Goal: Task Accomplishment & Management: Complete application form

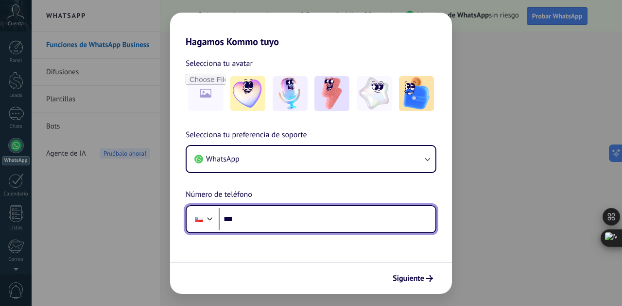
click at [275, 221] on input "***" at bounding box center [327, 219] width 217 height 22
type input "**********"
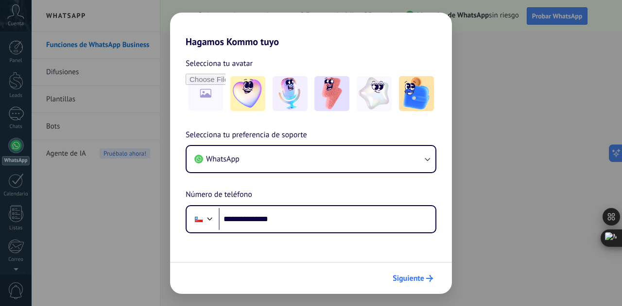
click at [406, 279] on span "Siguiente" at bounding box center [408, 278] width 32 height 7
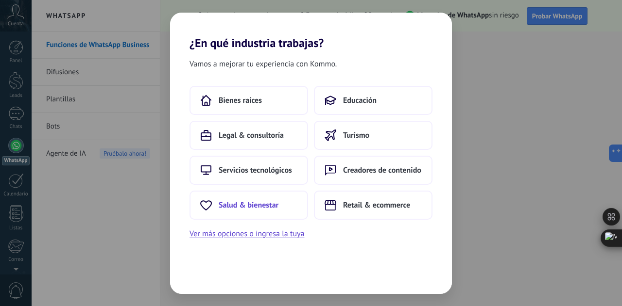
click at [259, 204] on span "Salud & bienestar" at bounding box center [249, 206] width 60 height 10
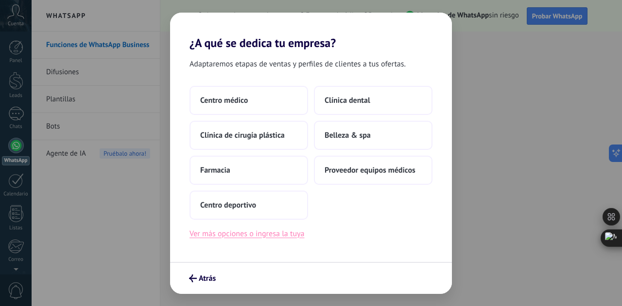
click at [270, 234] on button "Ver más opciones o ingresa la tuya" at bounding box center [246, 234] width 115 height 13
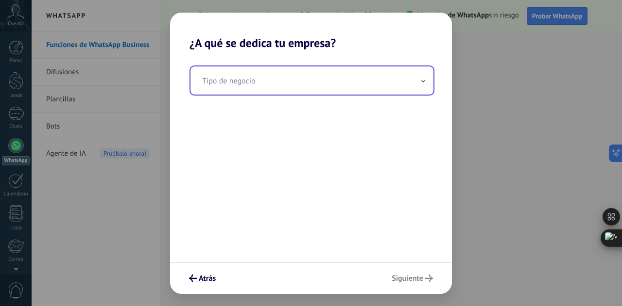
click at [316, 90] on input "text" at bounding box center [311, 81] width 243 height 28
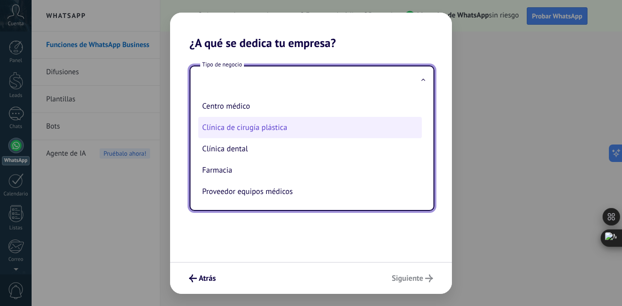
scroll to position [46, 0]
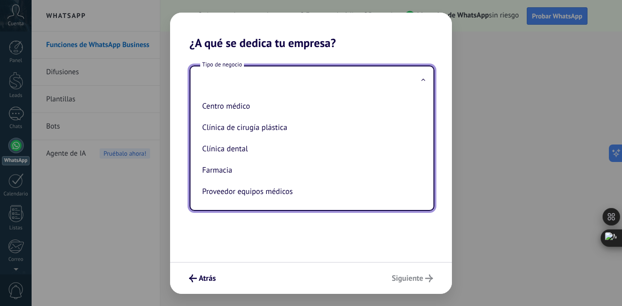
click at [424, 79] on icon at bounding box center [423, 80] width 4 height 2
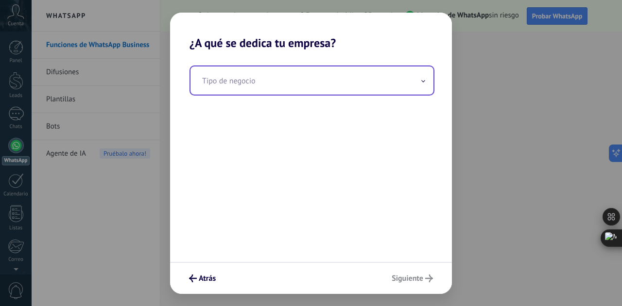
click at [308, 76] on input "text" at bounding box center [311, 81] width 243 height 28
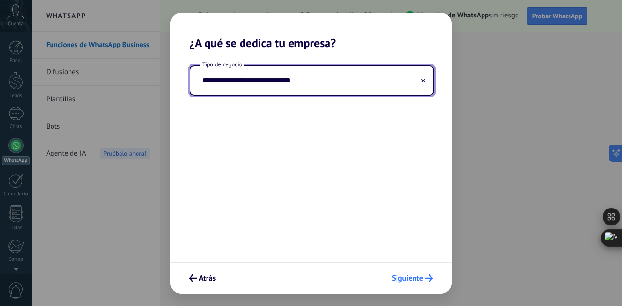
type input "**********"
click at [403, 277] on span "Siguiente" at bounding box center [407, 278] width 32 height 7
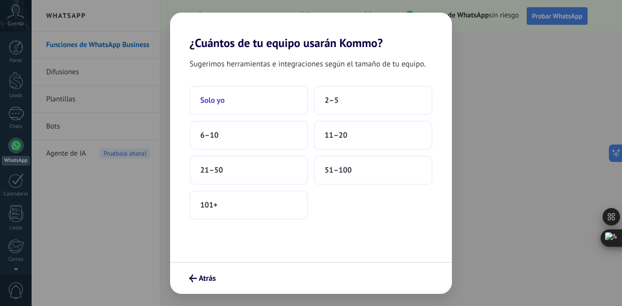
click at [220, 107] on button "Solo yo" at bounding box center [248, 100] width 118 height 29
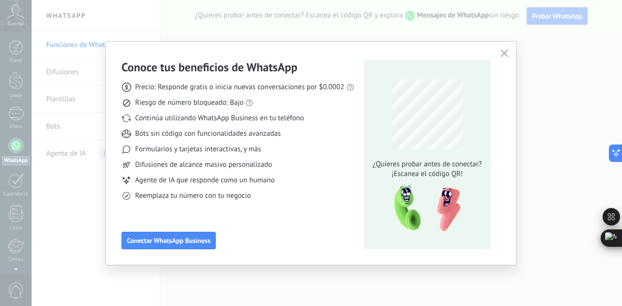
click at [503, 55] on icon "button" at bounding box center [504, 54] width 8 height 8
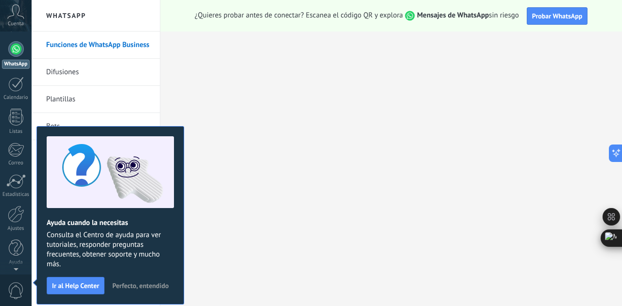
scroll to position [0, 0]
click at [148, 285] on span "Perfecto, entendido" at bounding box center [140, 286] width 56 height 7
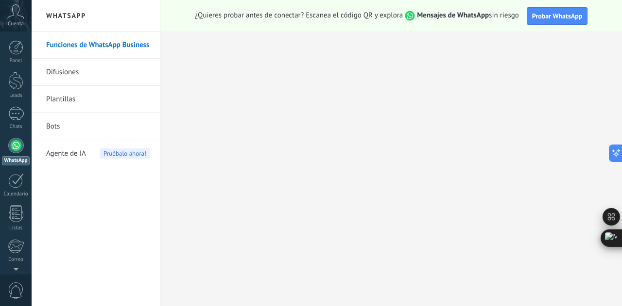
click at [67, 75] on link "Difusiones" at bounding box center [98, 72] width 104 height 27
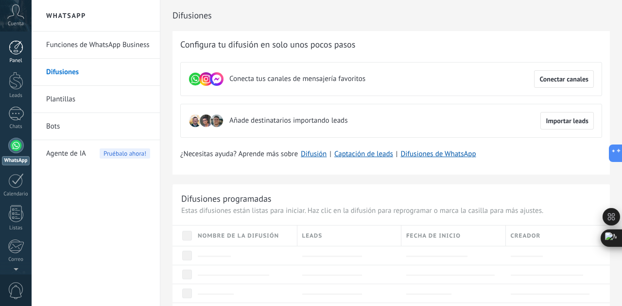
click at [18, 50] on div at bounding box center [16, 47] width 15 height 15
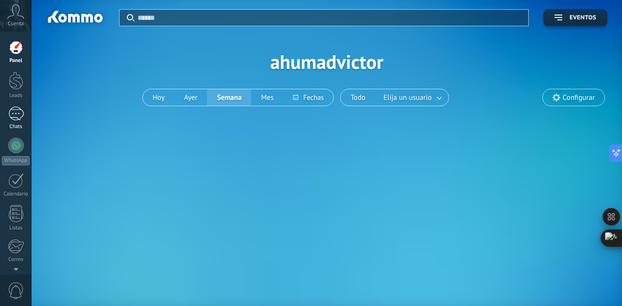
click at [16, 115] on div at bounding box center [16, 114] width 16 height 14
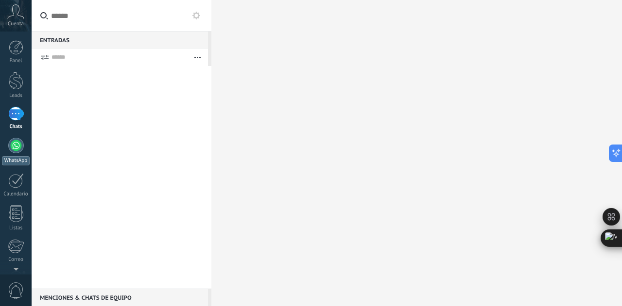
click at [16, 146] on div at bounding box center [16, 146] width 16 height 16
